Goal: Find specific page/section: Find specific page/section

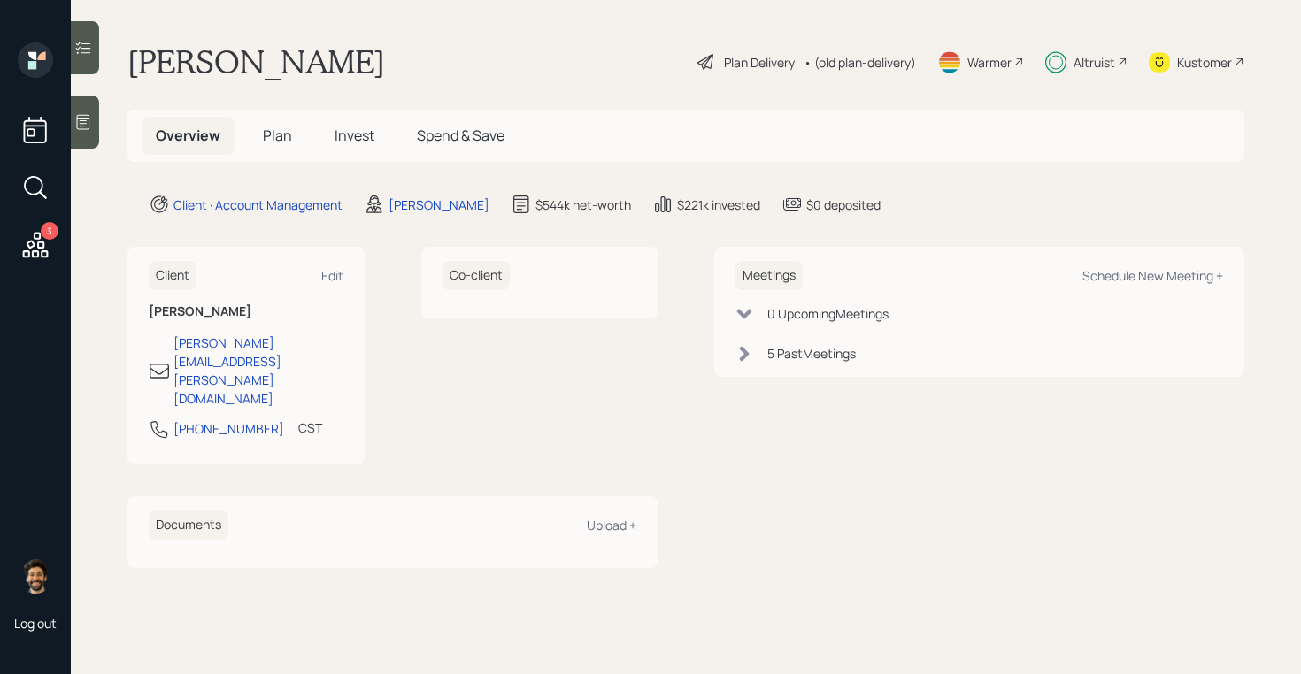
click at [1086, 65] on div "Altruist" at bounding box center [1094, 62] width 42 height 19
